Goal: Information Seeking & Learning: Learn about a topic

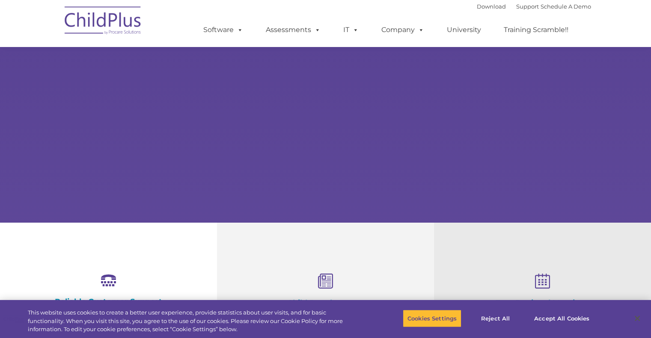
scroll to position [170, 0]
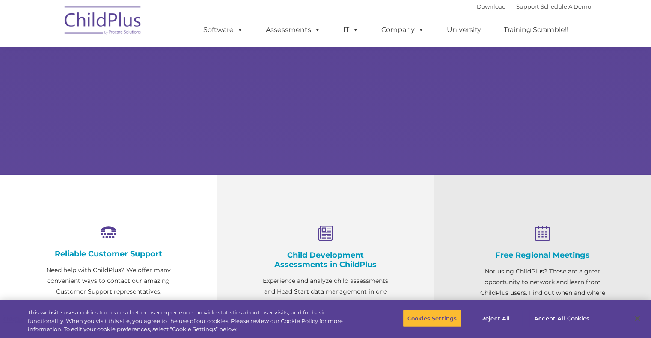
select select "MEDIUM"
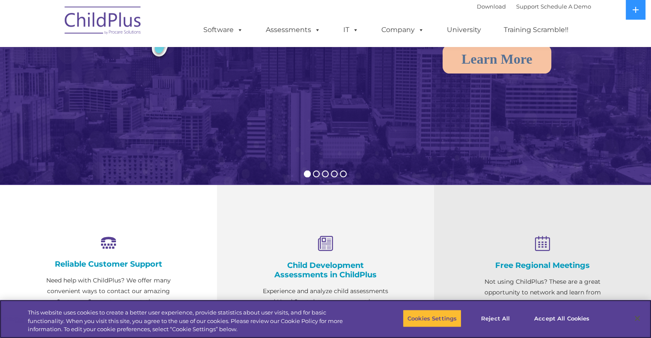
scroll to position [0, 0]
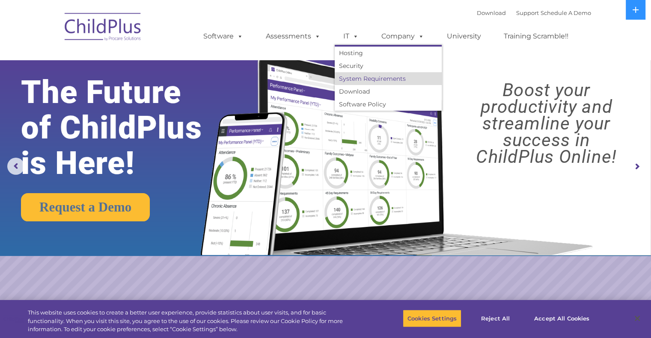
click at [363, 80] on link "System Requirements" at bounding box center [387, 78] width 107 height 13
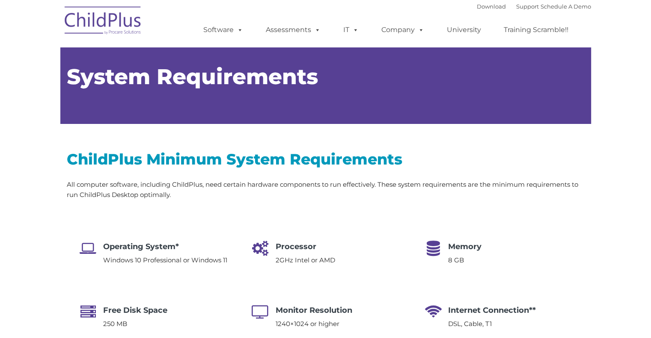
type input ""
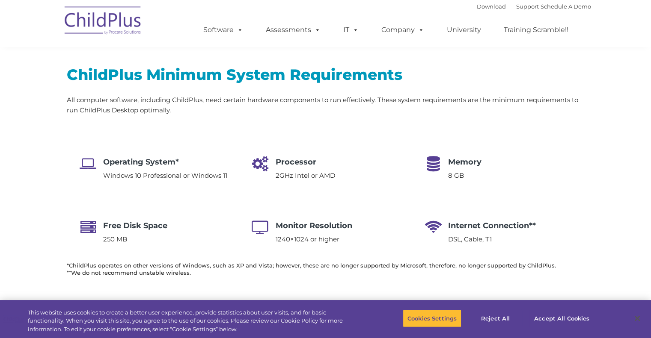
select select "MEDIUM"
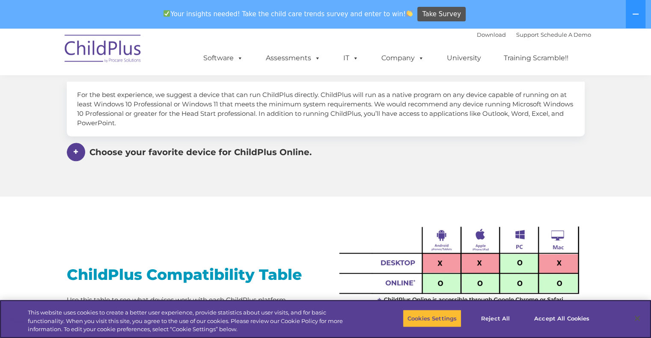
scroll to position [550, 0]
